Goal: Use online tool/utility: Utilize a website feature to perform a specific function

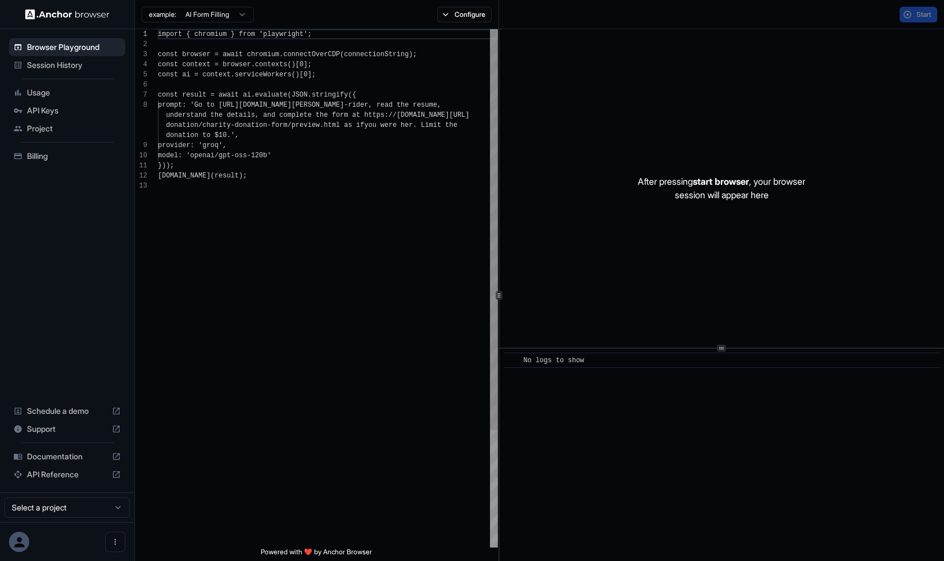
scroll to position [71, 0]
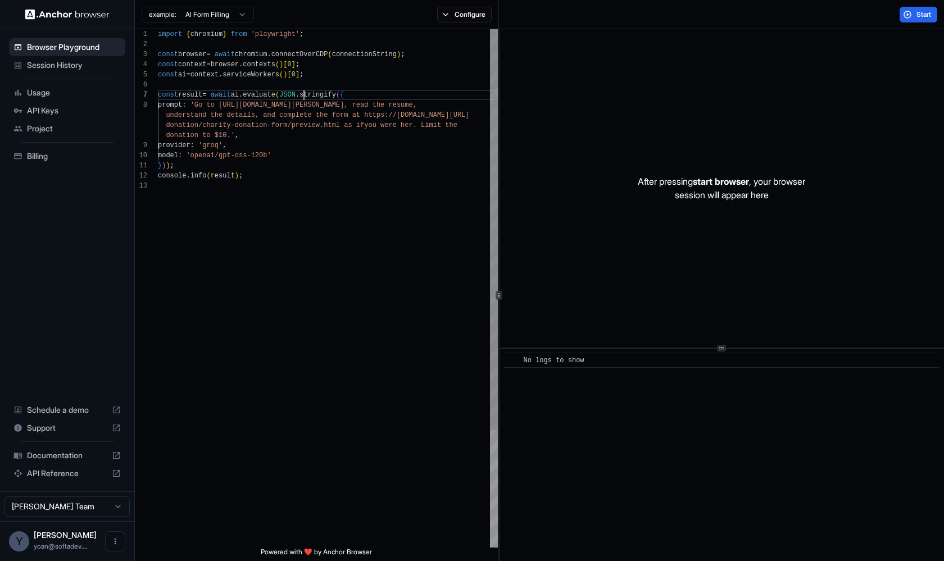
scroll to position [61, 0]
click at [303, 95] on div "import { chromium } from 'playwright' ; const browser = await chromium . connec…" at bounding box center [328, 364] width 340 height 670
click at [230, 16] on html "Browser Playground Session History Usage API Keys Project Billing Schedule a de…" at bounding box center [472, 280] width 944 height 561
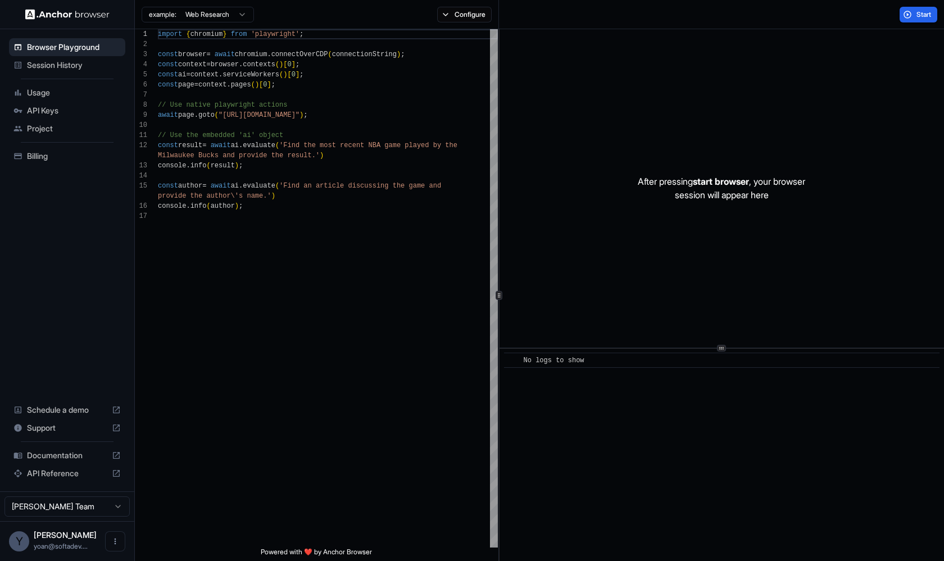
click at [230, 13] on html "Browser Playground Session History Usage API Keys Project Billing Schedule a de…" at bounding box center [472, 280] width 944 height 561
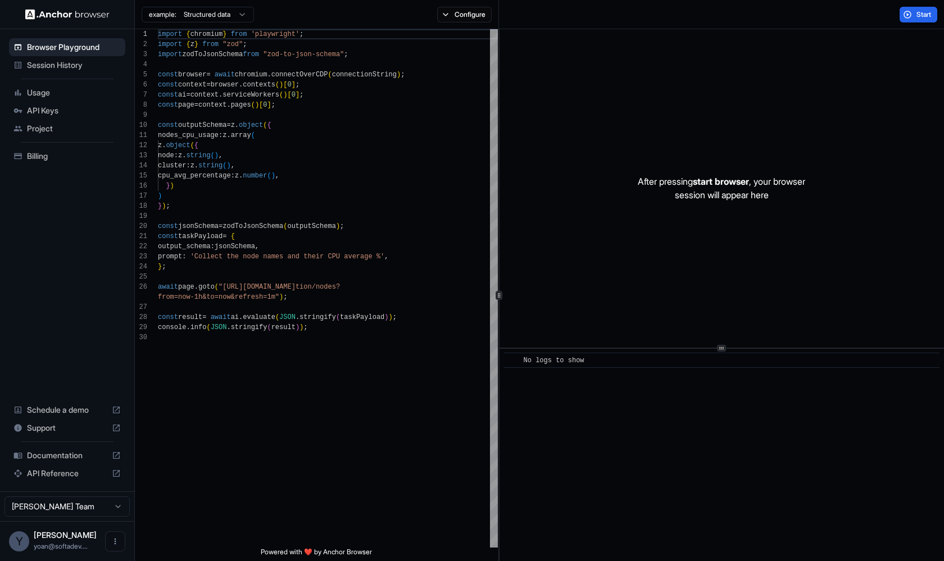
click at [693, 152] on div "After pressing start browser , your browser session will appear here" at bounding box center [721, 188] width 444 height 318
type textarea "**********"
click at [326, 138] on div "import { chromium } from 'playwright' ; import { z } from "zod" ; import zodToJ…" at bounding box center [328, 440] width 340 height 822
